Goal: Navigation & Orientation: Find specific page/section

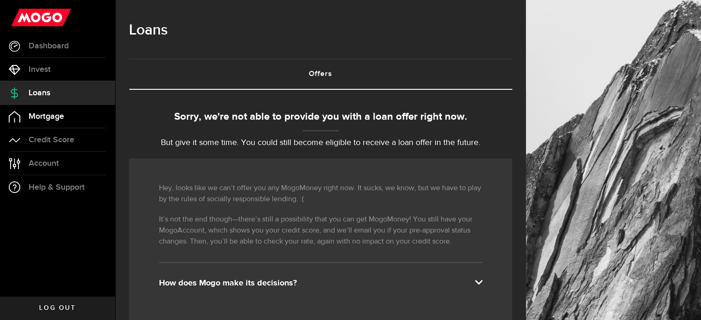
click at [45, 118] on span "Mortgage" at bounding box center [46, 116] width 35 height 8
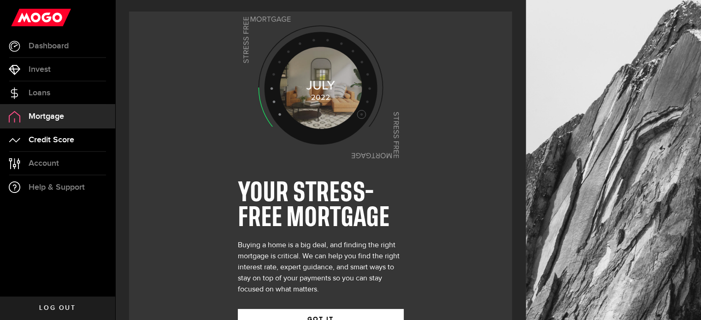
click at [50, 139] on span "Credit Score" at bounding box center [52, 140] width 46 height 8
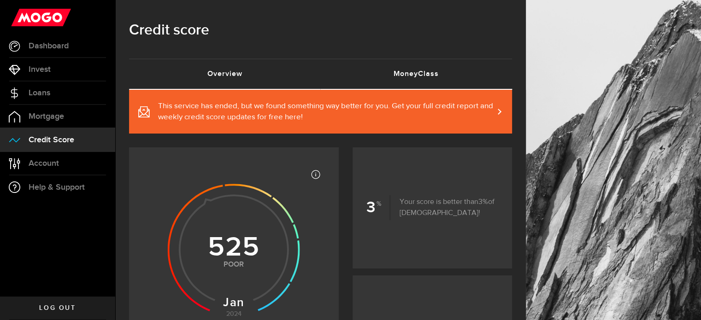
click at [426, 70] on link "MoneyClass (requires attention)" at bounding box center [417, 73] width 192 height 29
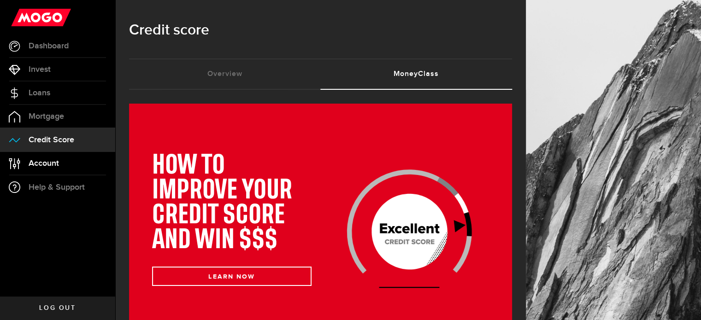
click at [54, 165] on span "Account" at bounding box center [44, 163] width 30 height 8
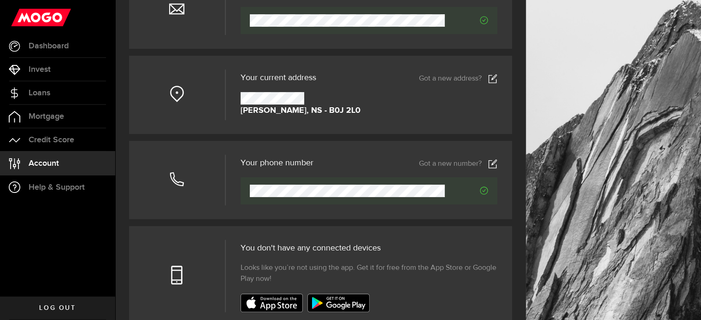
scroll to position [184, 0]
